Goal: Task Accomplishment & Management: Use online tool/utility

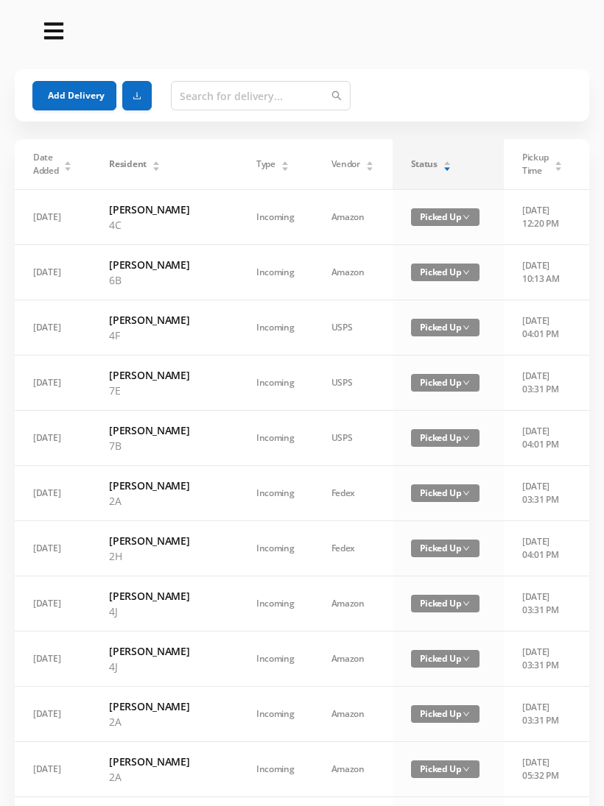
click at [443, 162] on icon "icon: caret-up" at bounding box center [447, 163] width 8 height 8
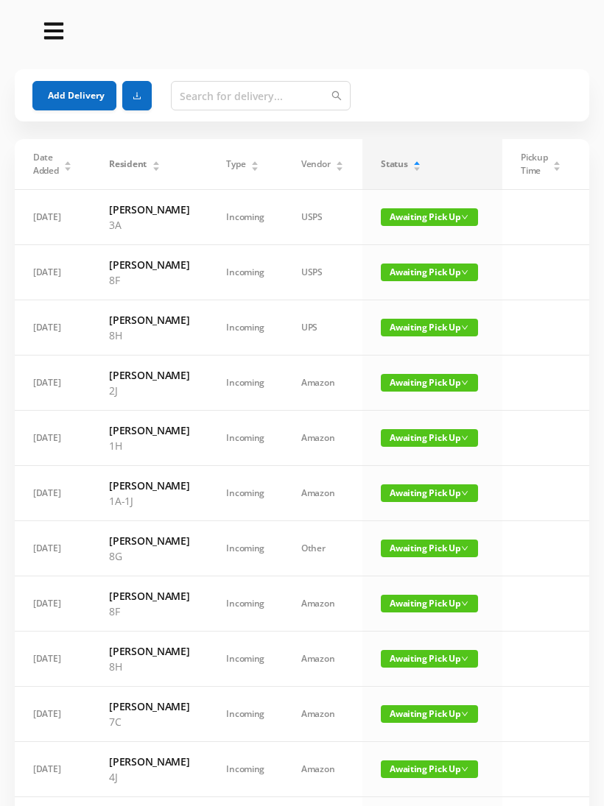
click at [87, 90] on button "Add Delivery" at bounding box center [74, 95] width 84 height 29
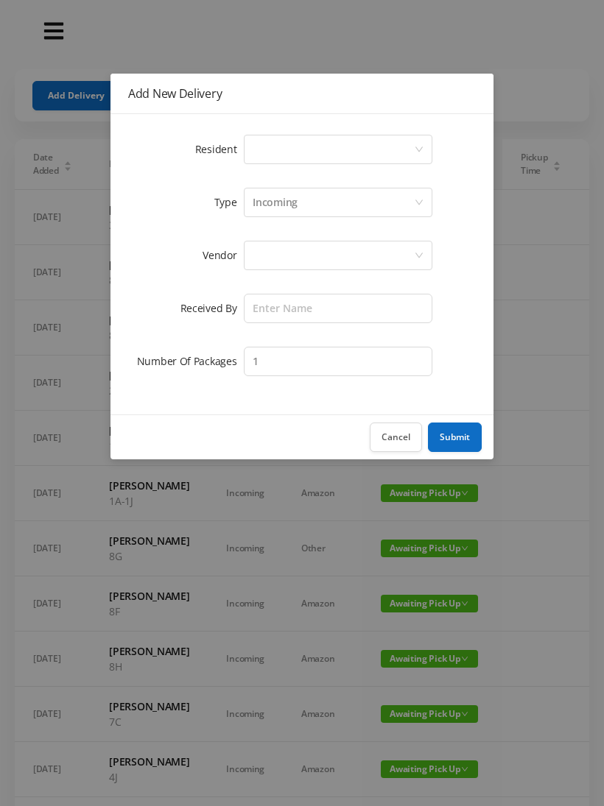
click at [286, 152] on div "Select a person" at bounding box center [333, 149] width 161 height 28
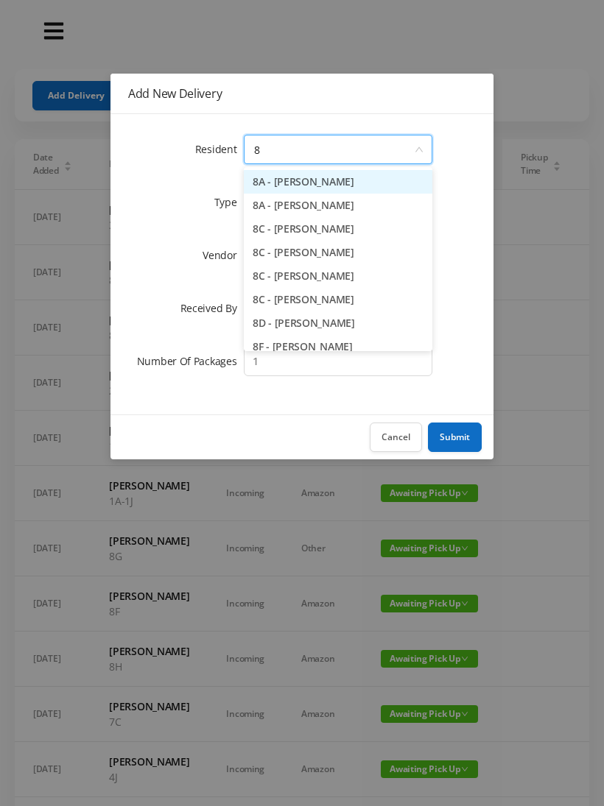
type input "8g"
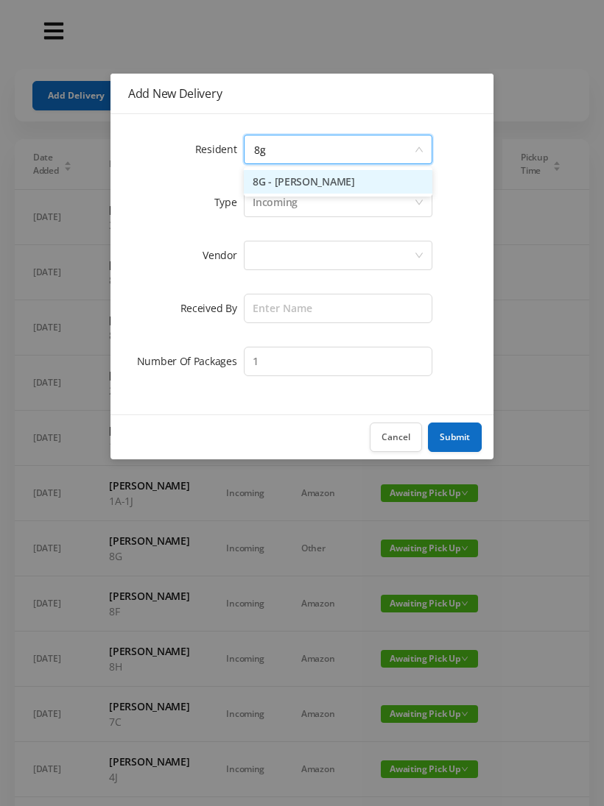
click at [356, 191] on li "8G - [PERSON_NAME]" at bounding box center [338, 182] width 188 height 24
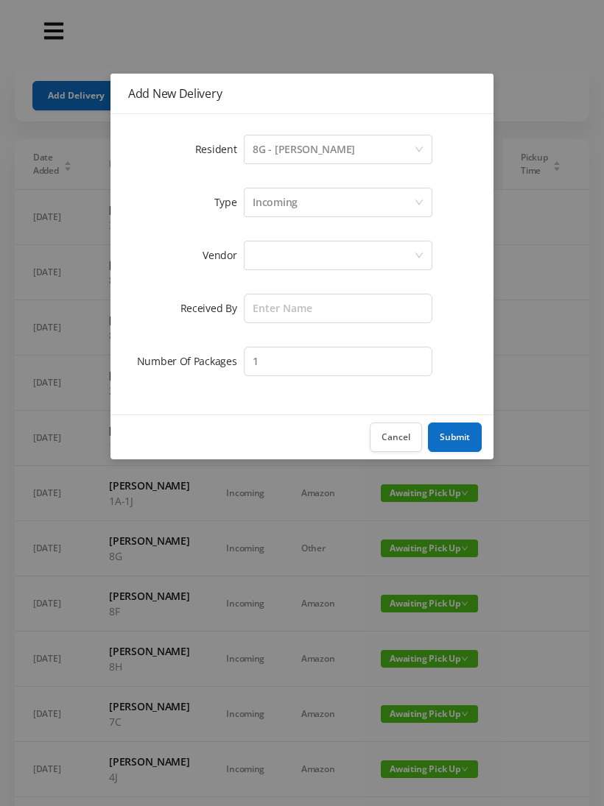
click at [348, 250] on div at bounding box center [333, 256] width 161 height 28
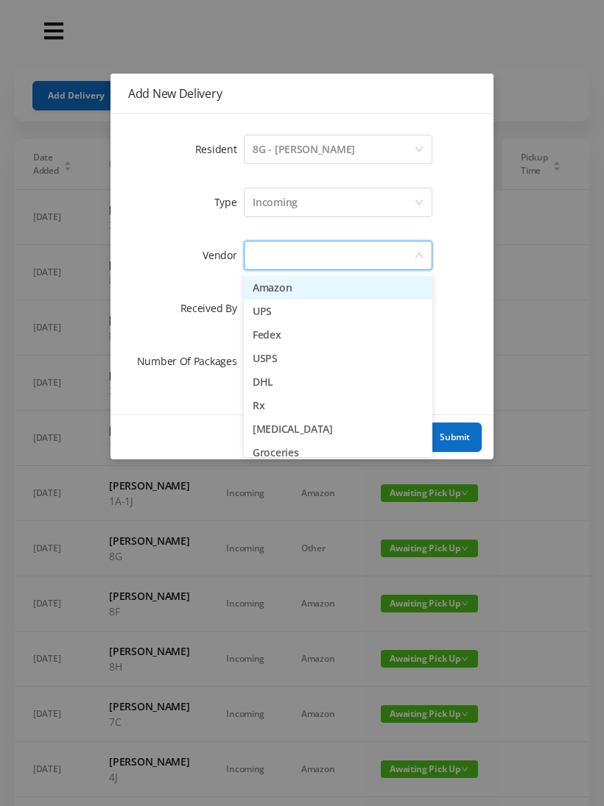
click at [319, 290] on li "Amazon" at bounding box center [338, 288] width 188 height 24
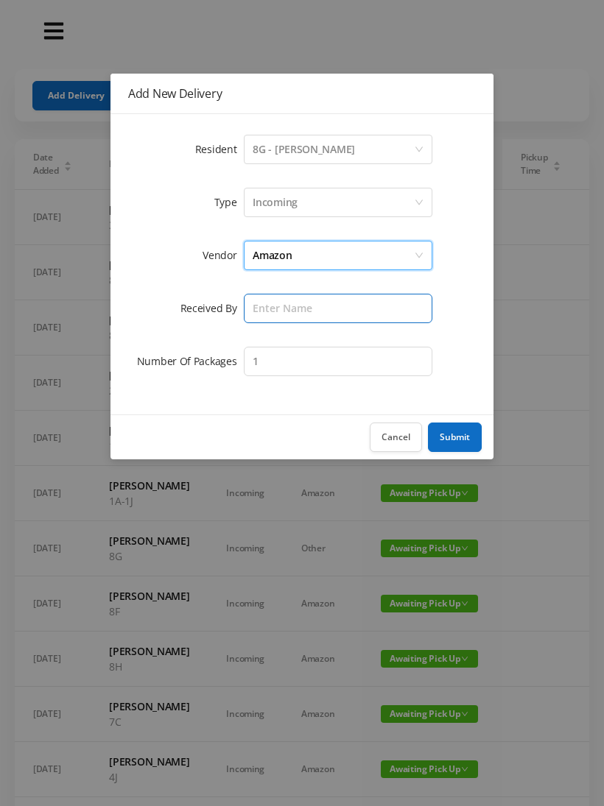
click at [334, 316] on input "text" at bounding box center [338, 308] width 188 height 29
type input "Bessa"
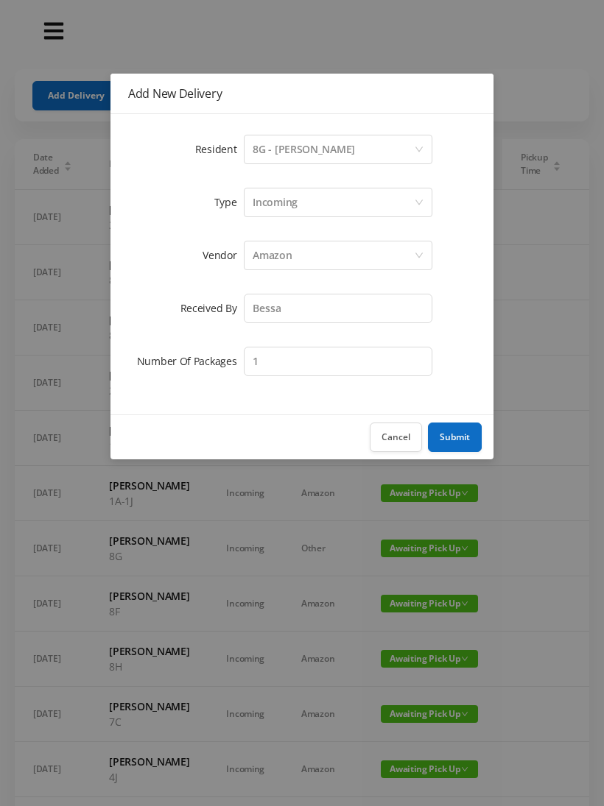
click at [472, 438] on button "Submit" at bounding box center [455, 437] width 54 height 29
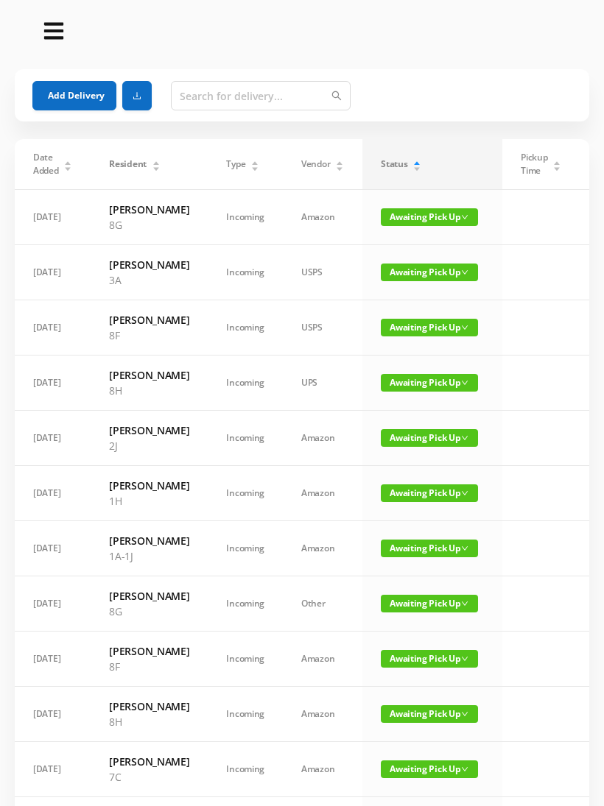
click at [69, 96] on button "Add Delivery" at bounding box center [74, 95] width 84 height 29
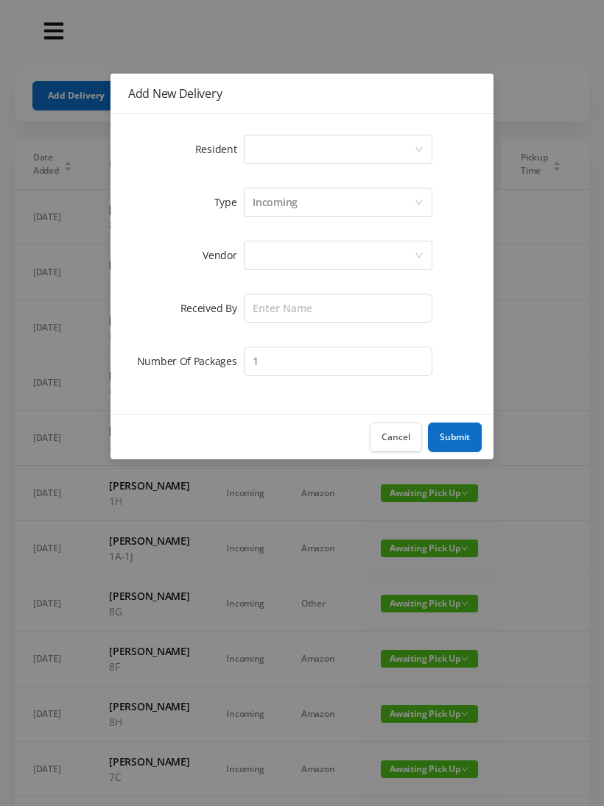
click at [336, 152] on div "Select a person" at bounding box center [333, 149] width 161 height 28
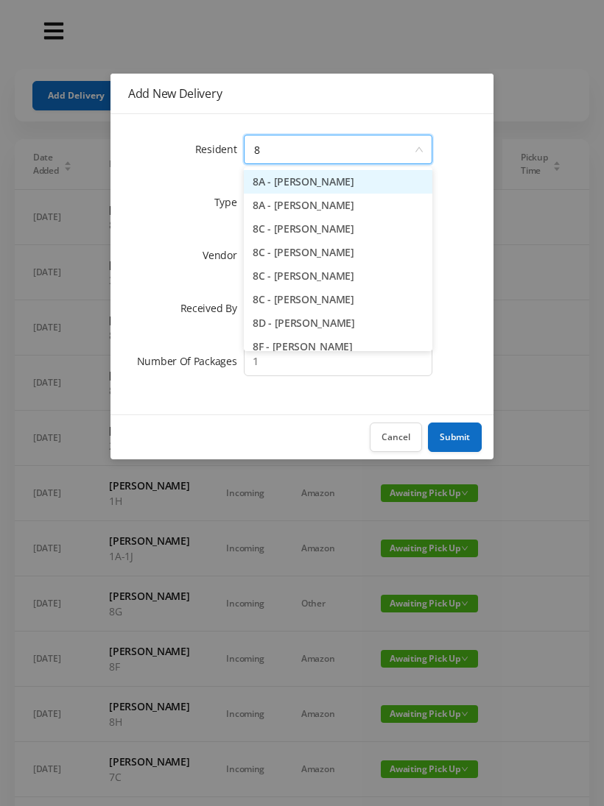
type input "8g"
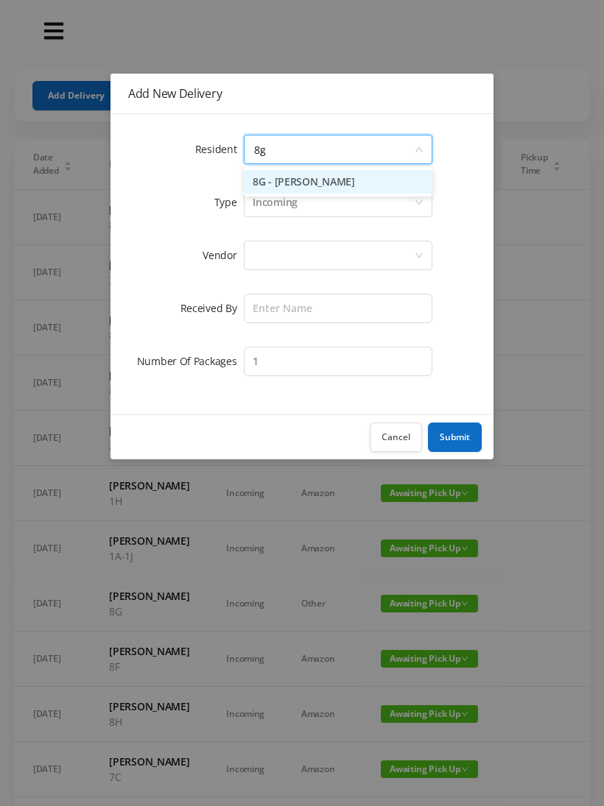
click at [362, 190] on li "8G - [PERSON_NAME]" at bounding box center [338, 182] width 188 height 24
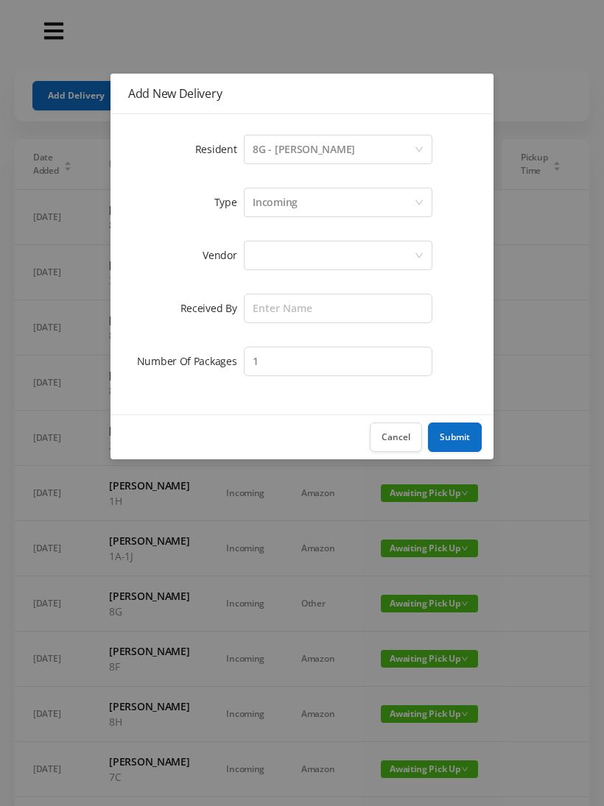
click at [333, 258] on div at bounding box center [333, 256] width 161 height 28
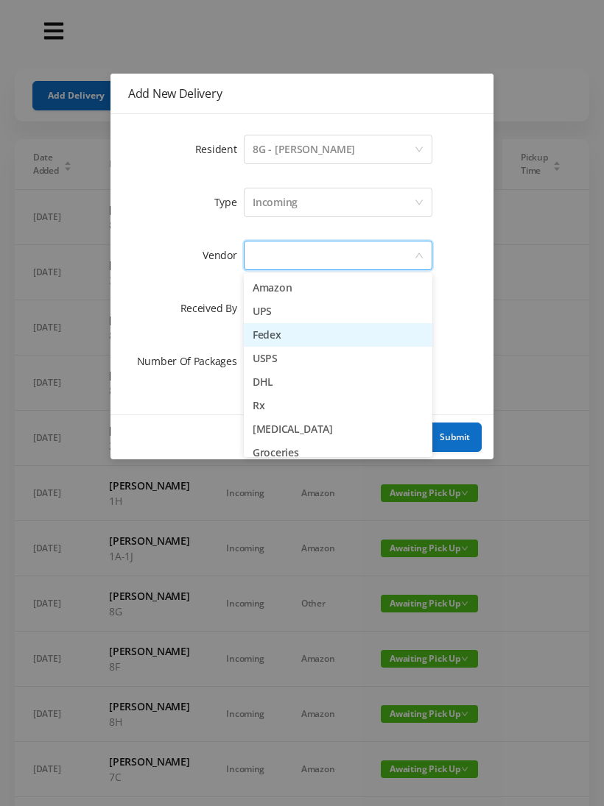
click at [290, 337] on li "Fedex" at bounding box center [338, 335] width 188 height 24
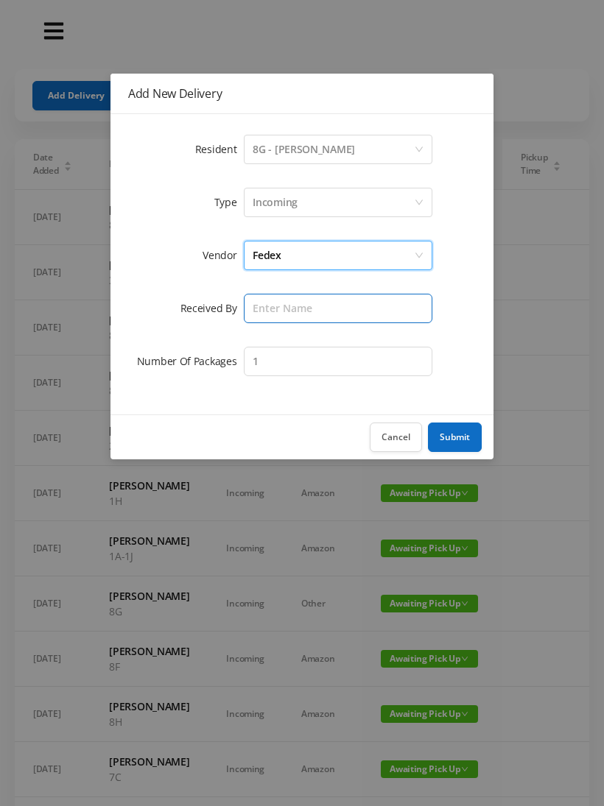
click at [335, 311] on input "text" at bounding box center [338, 308] width 188 height 29
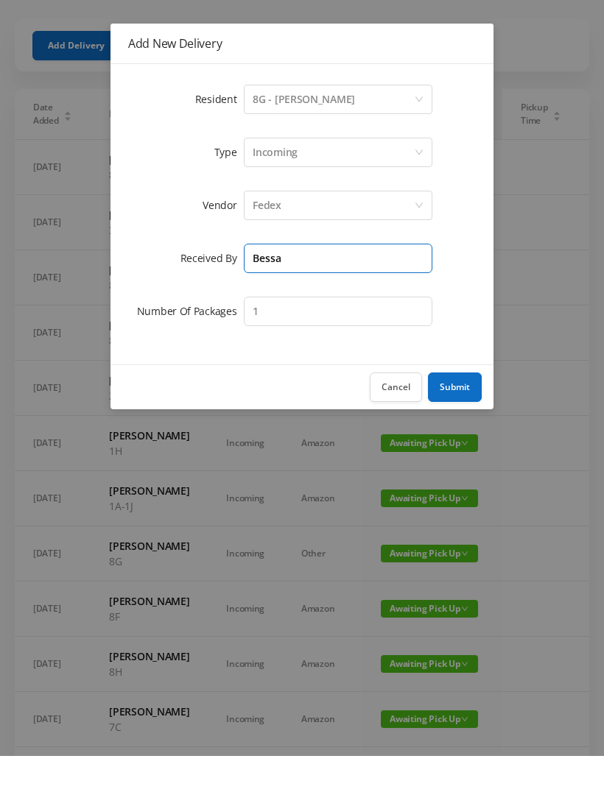
type input "Bessa"
click at [462, 423] on button "Submit" at bounding box center [455, 437] width 54 height 29
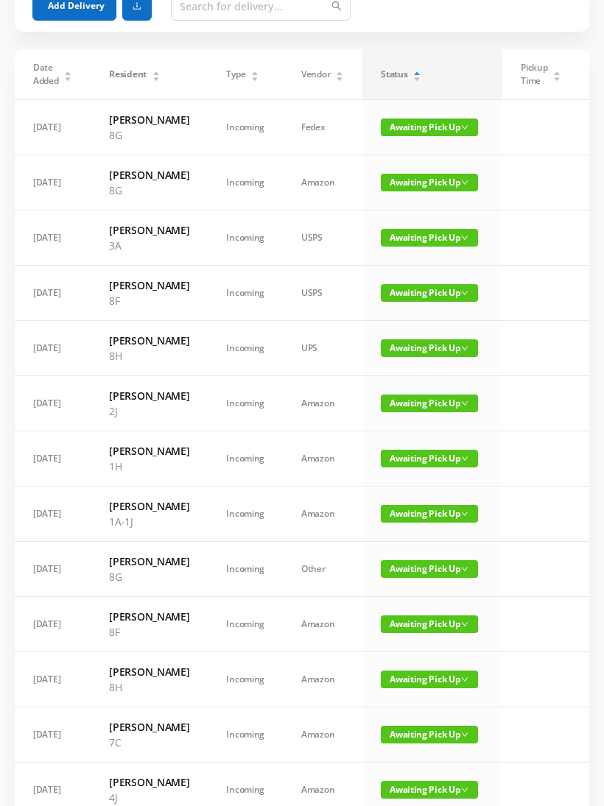
scroll to position [90, 0]
click at [437, 633] on span "Awaiting Pick Up" at bounding box center [429, 625] width 97 height 18
click at [417, 747] on link "Picked Up" at bounding box center [421, 746] width 96 height 24
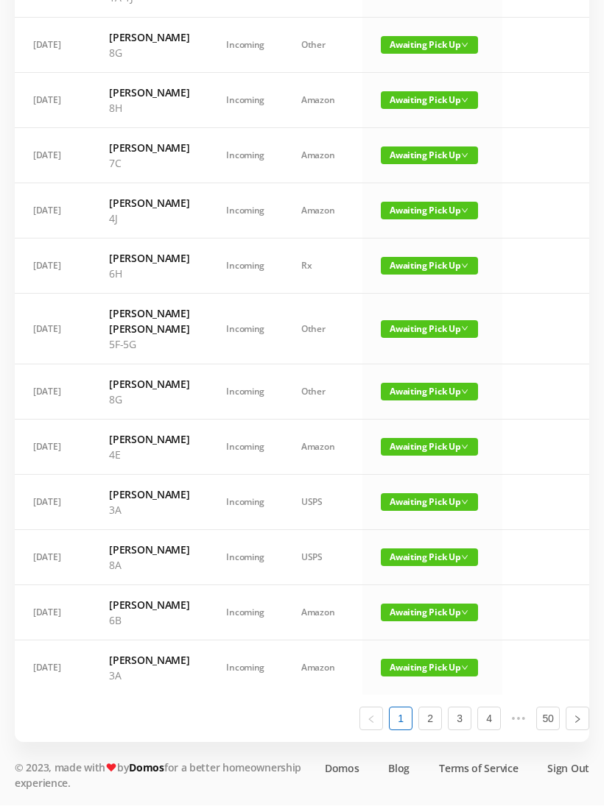
scroll to position [726, 0]
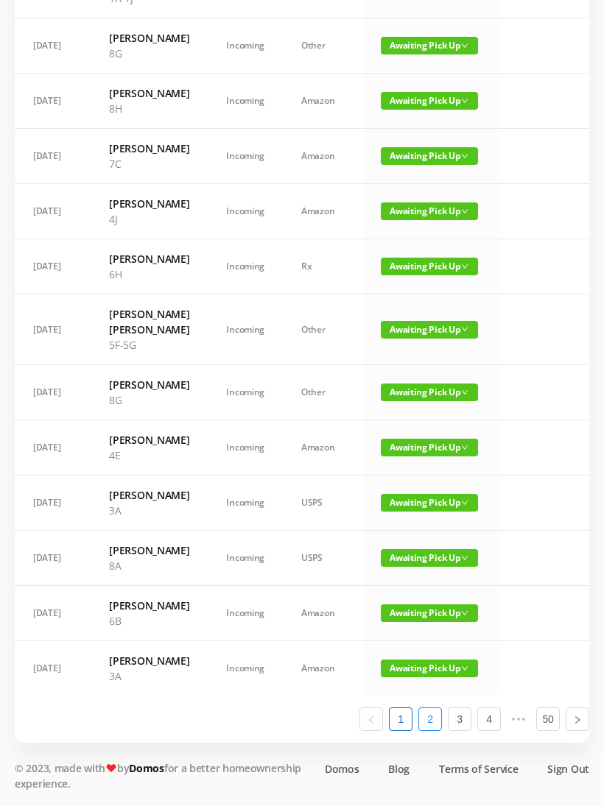
click at [435, 730] on link "2" at bounding box center [430, 719] width 22 height 22
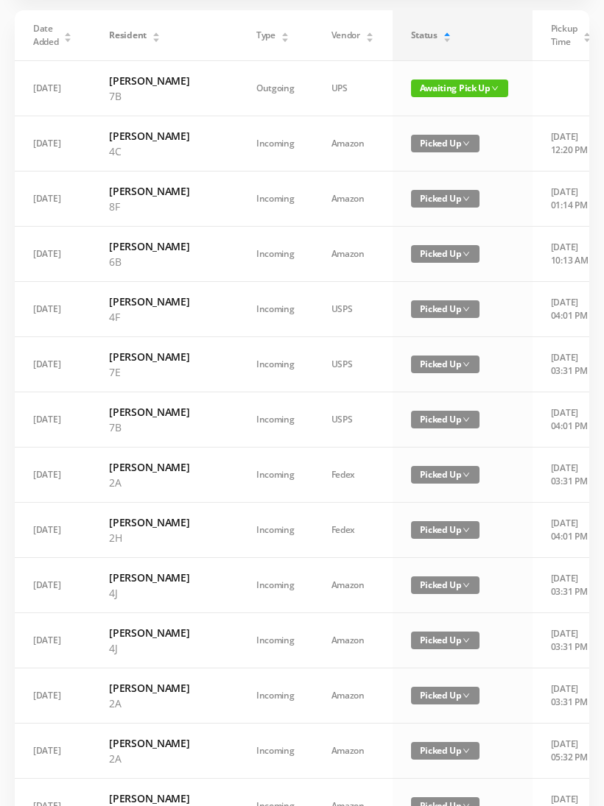
scroll to position [0, 0]
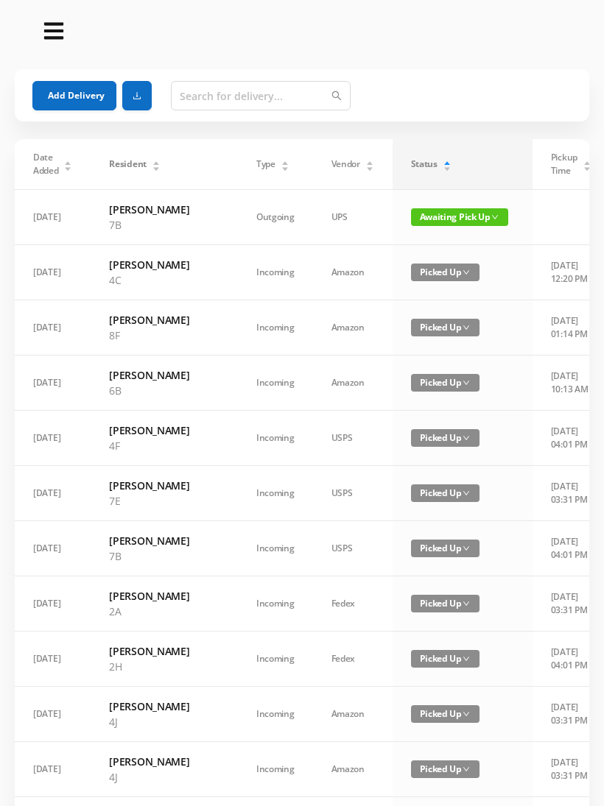
click at [430, 226] on span "Awaiting Pick Up" at bounding box center [459, 217] width 97 height 18
click at [417, 282] on link "Picked Up" at bounding box center [421, 277] width 96 height 24
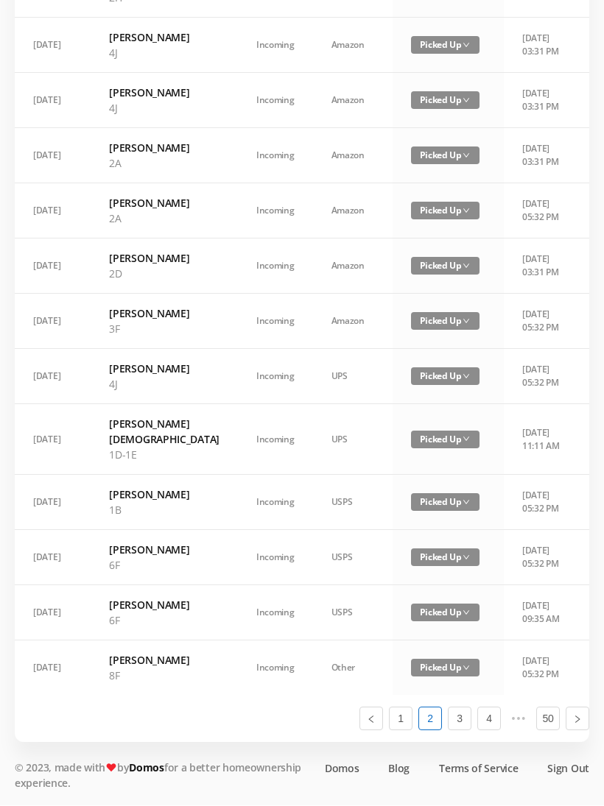
scroll to position [788, 0]
click at [400, 730] on link "1" at bounding box center [401, 719] width 22 height 22
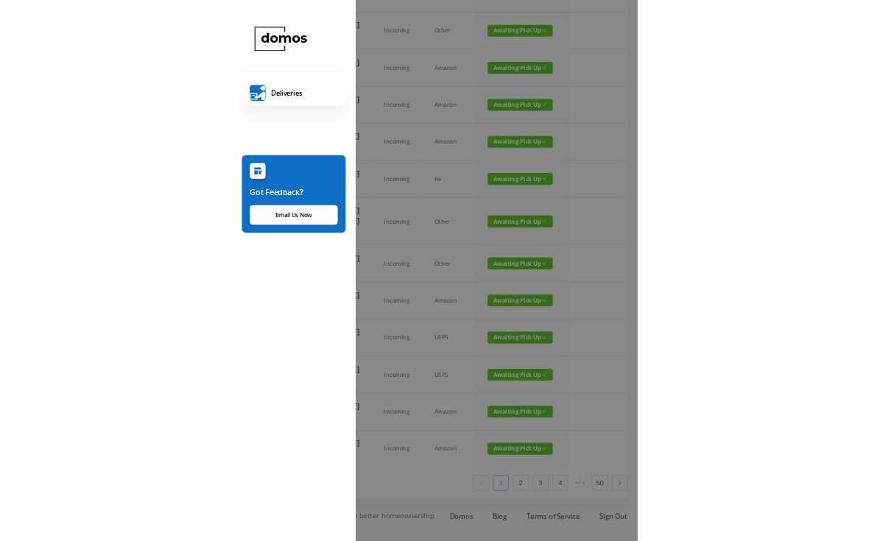
scroll to position [968, 0]
